Goal: Information Seeking & Learning: Check status

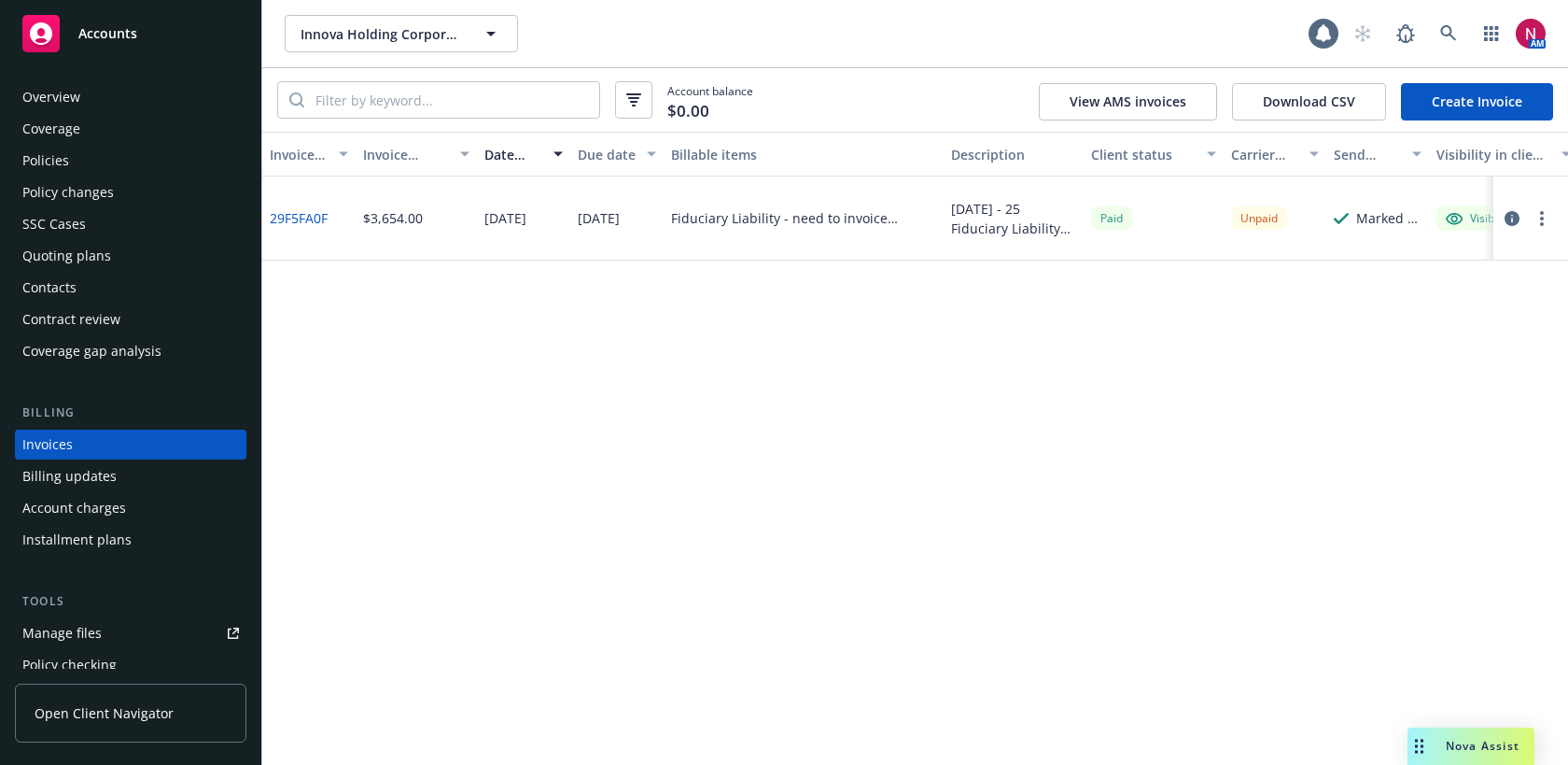
scroll to position [32, 0]
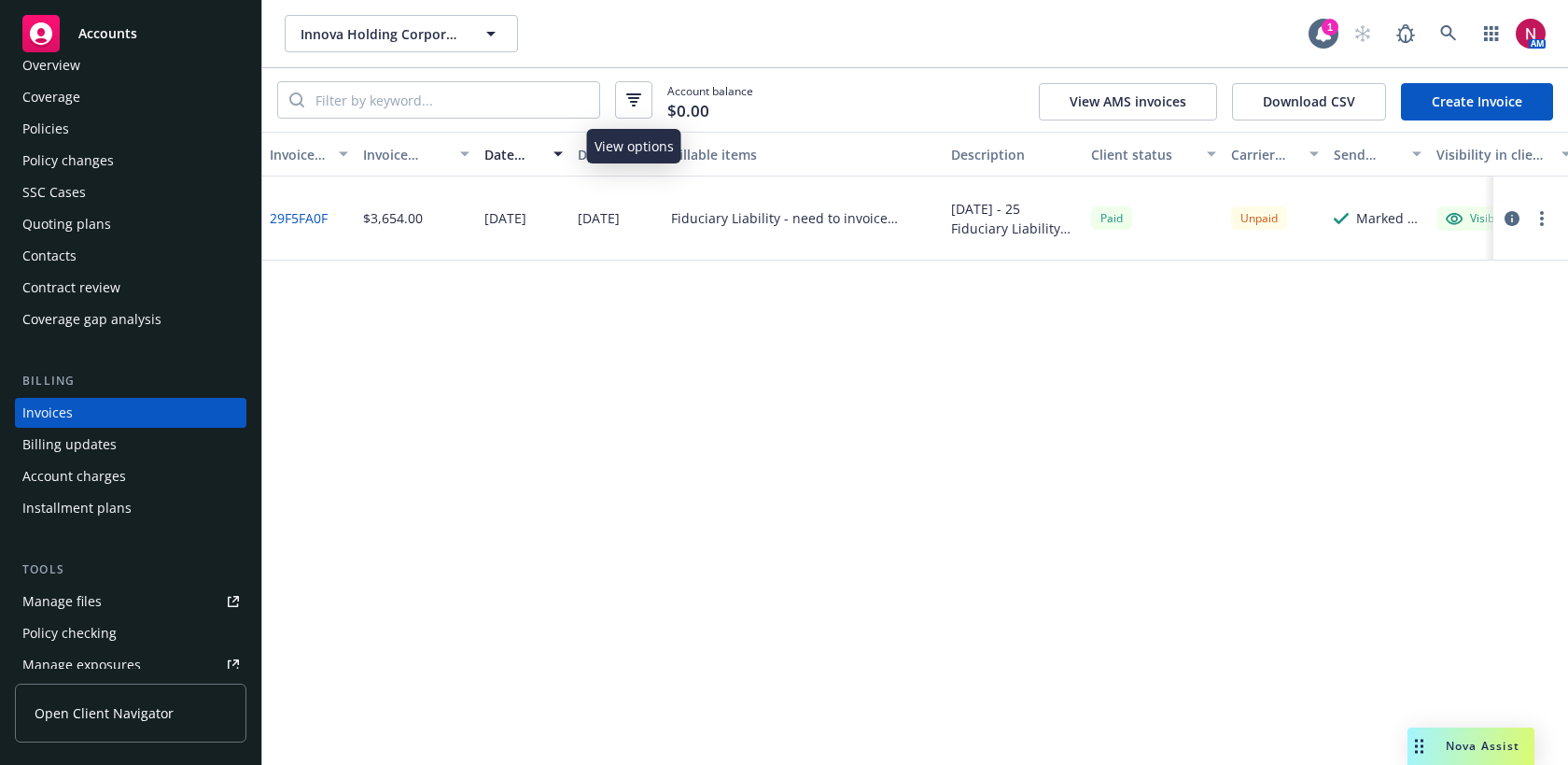
click at [632, 116] on button "button" at bounding box center [633, 100] width 38 height 38
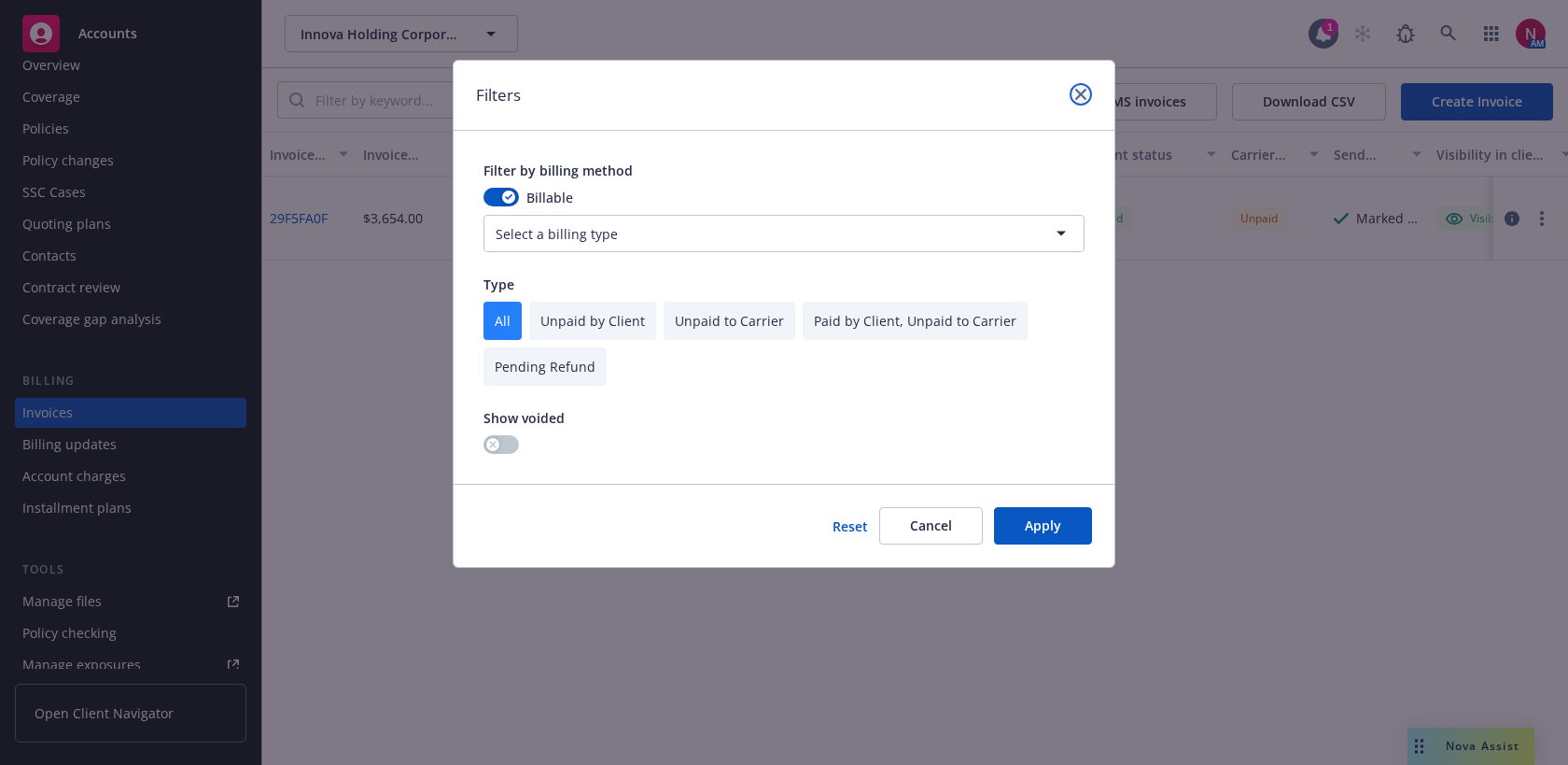
click at [1083, 94] on icon "close" at bounding box center [1081, 94] width 11 height 11
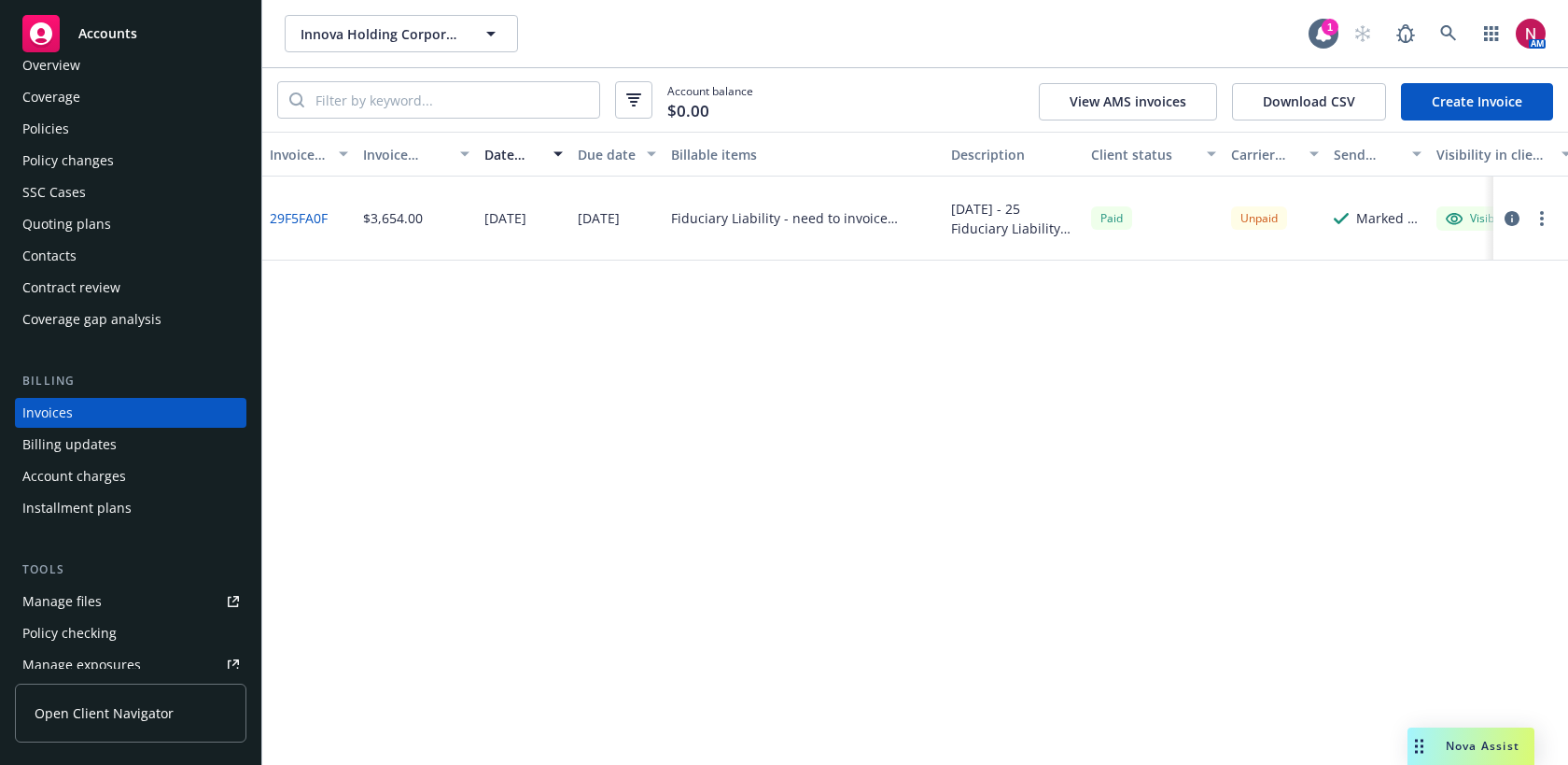
click at [556, 154] on div "button" at bounding box center [561, 153] width 9 height 42
click at [520, 149] on div "Date issued" at bounding box center [513, 154] width 58 height 20
click at [294, 212] on link "29F5FA0F" at bounding box center [298, 217] width 58 height 20
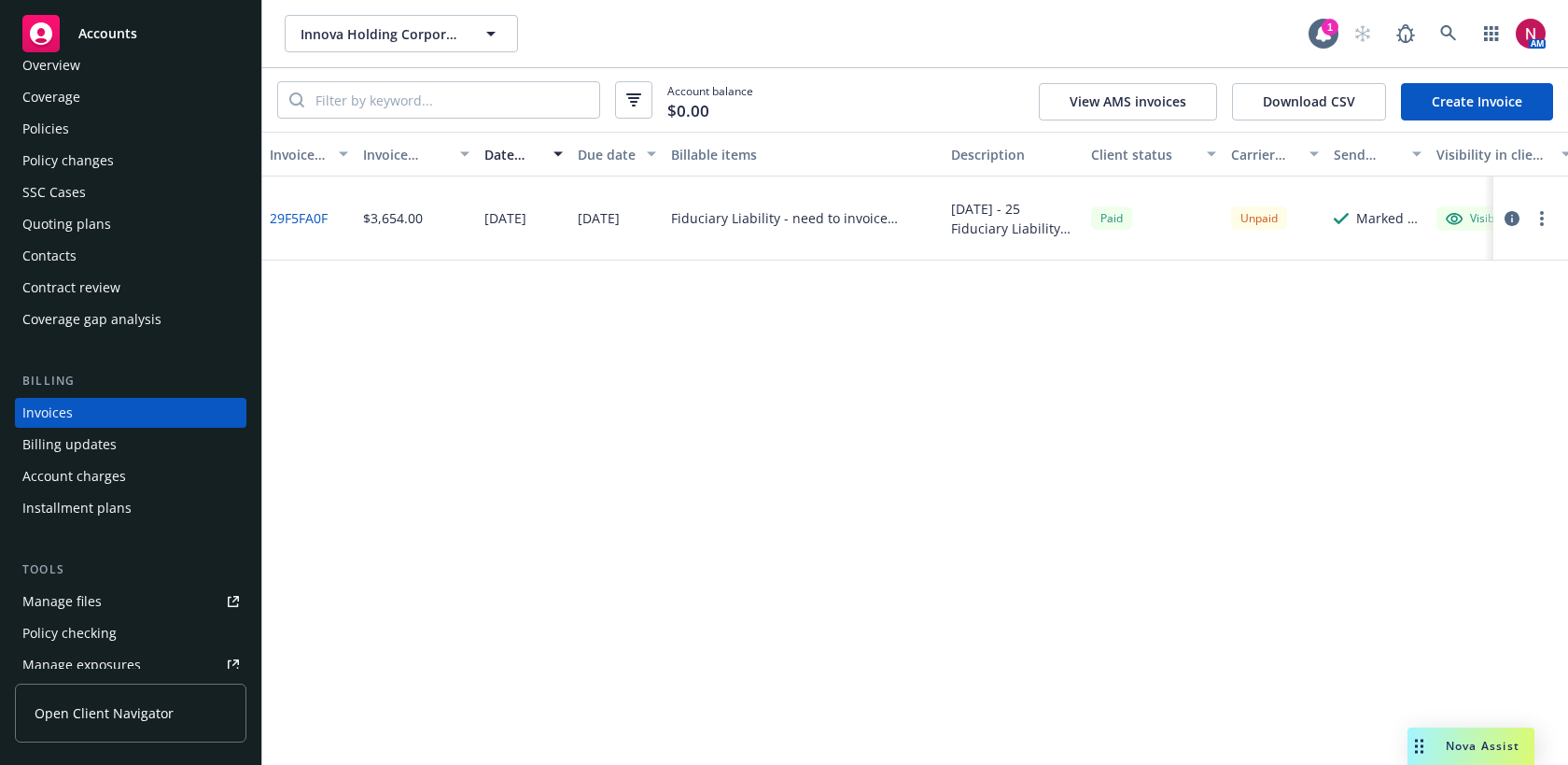
click at [123, 126] on div "Policies" at bounding box center [130, 129] width 216 height 30
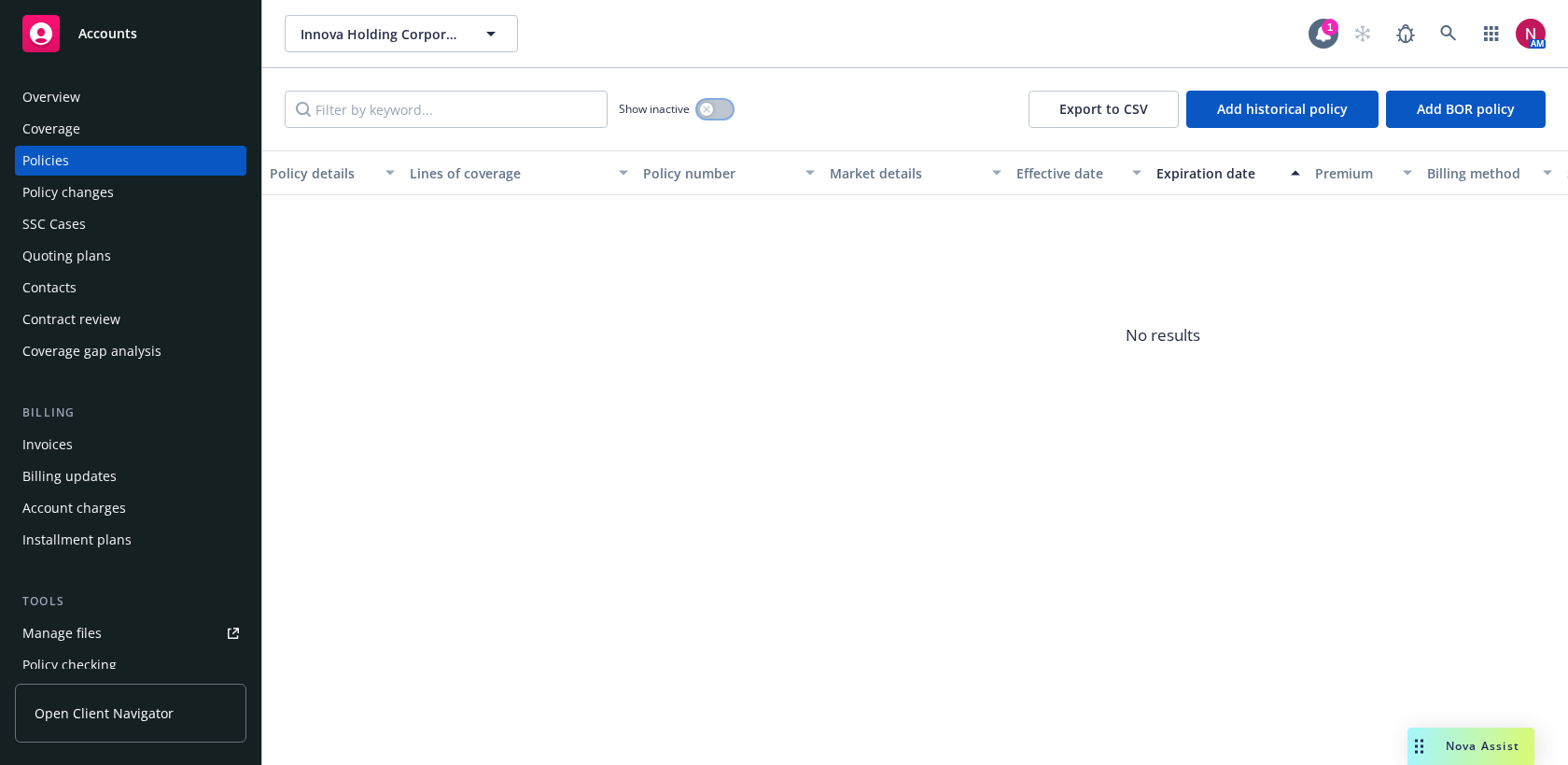
click at [715, 107] on button "button" at bounding box center [715, 110] width 36 height 19
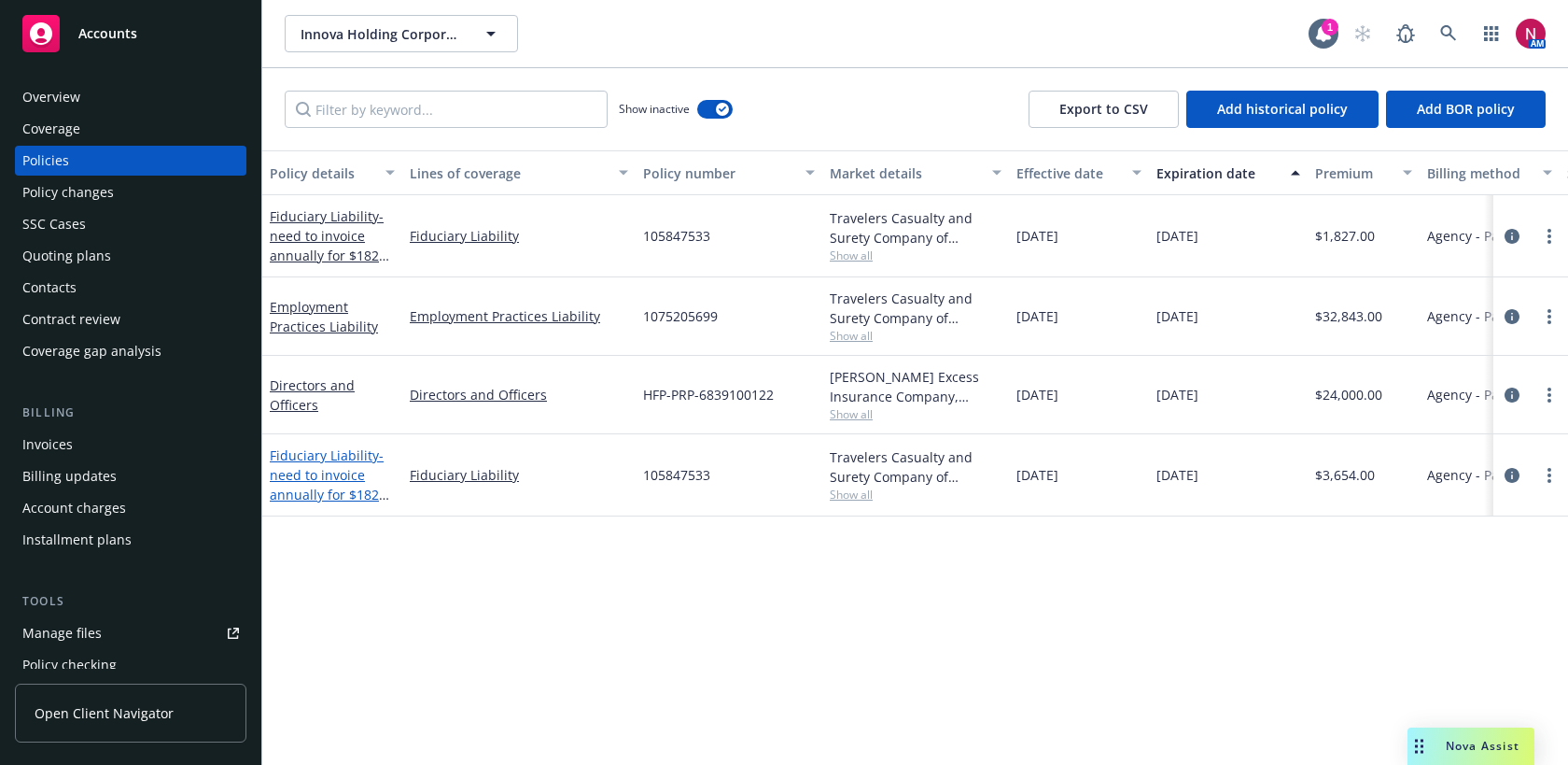
click at [325, 474] on span "- need to invoice annually for $1827 on [DATE], [DATE]" at bounding box center [329, 484] width 120 height 76
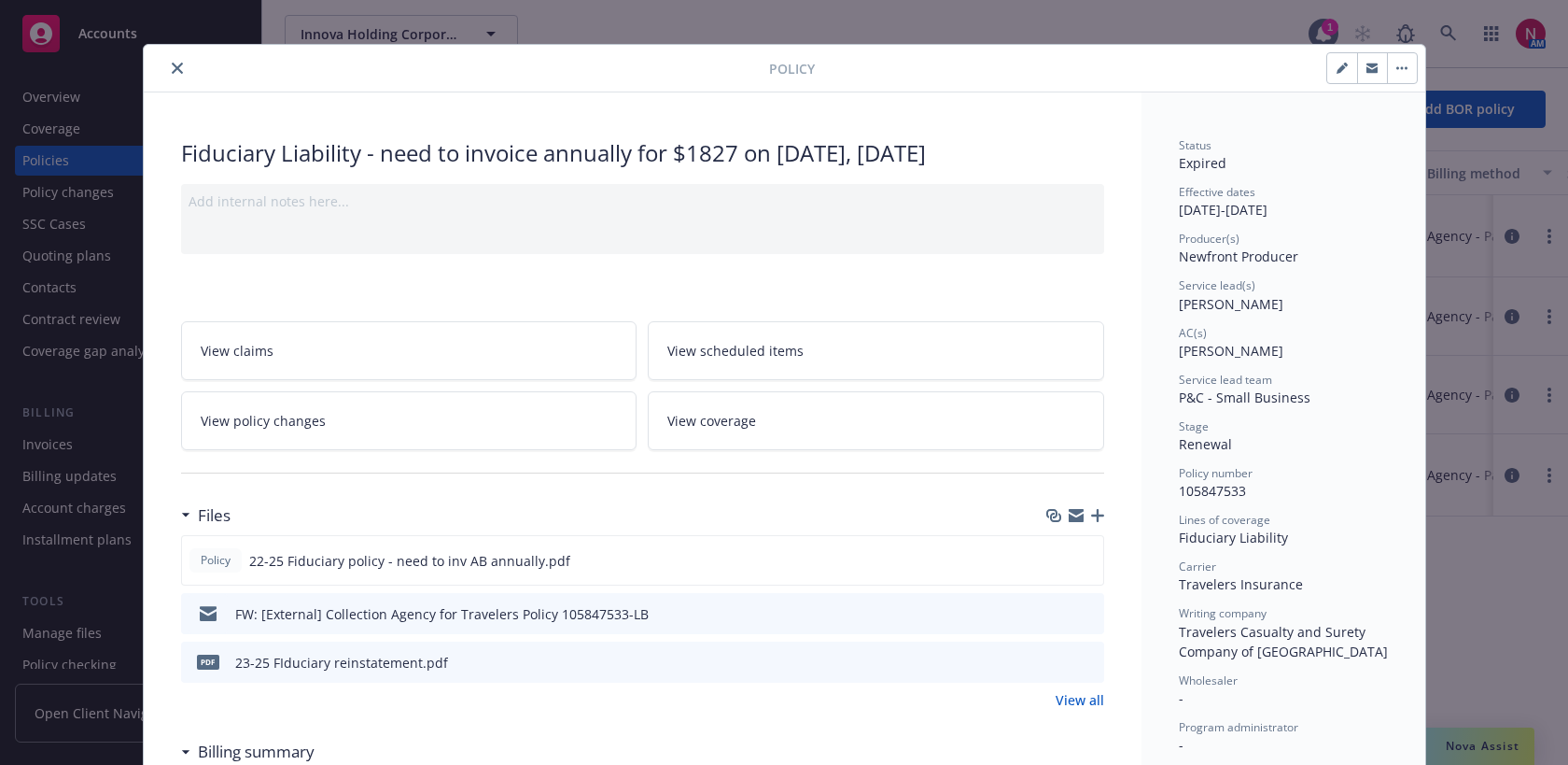
scroll to position [26, 0]
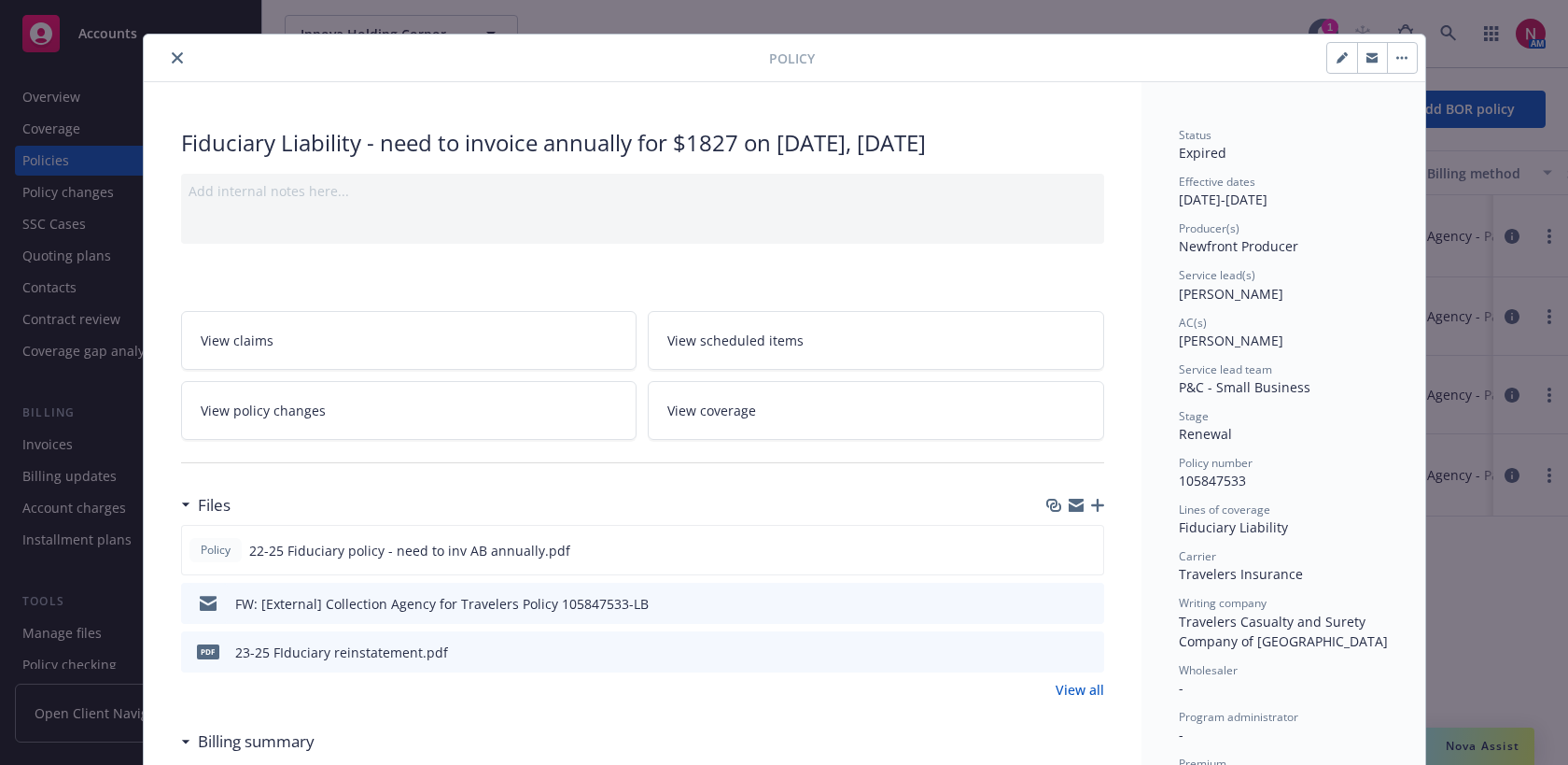
click at [1080, 688] on link "View all" at bounding box center [1079, 689] width 48 height 20
